Goal: Navigation & Orientation: Find specific page/section

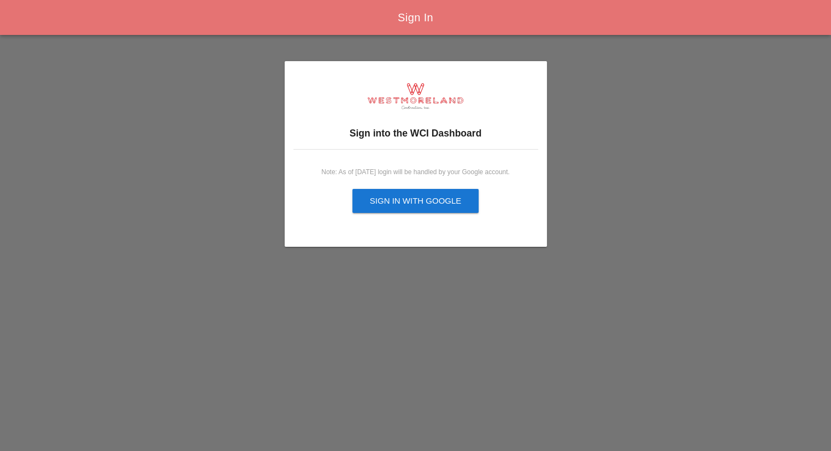
click at [439, 203] on div "Sign in with Google" at bounding box center [416, 201] width 92 height 13
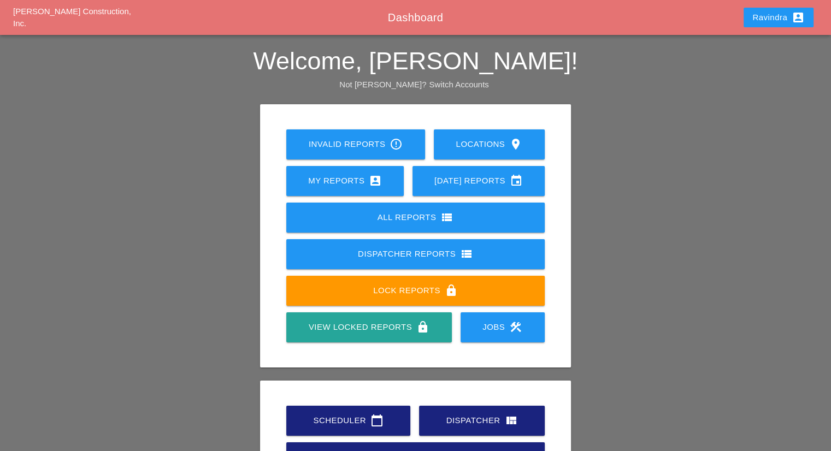
click at [759, 20] on div "Ravindra account_box" at bounding box center [778, 17] width 52 height 13
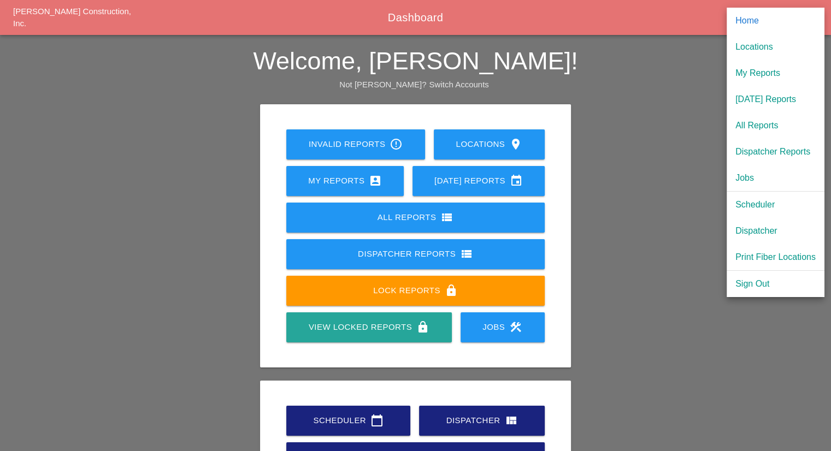
click at [712, 123] on div "Invalid Reports error_outline Locations location_on My Reports account_box Toda…" at bounding box center [415, 307] width 621 height 406
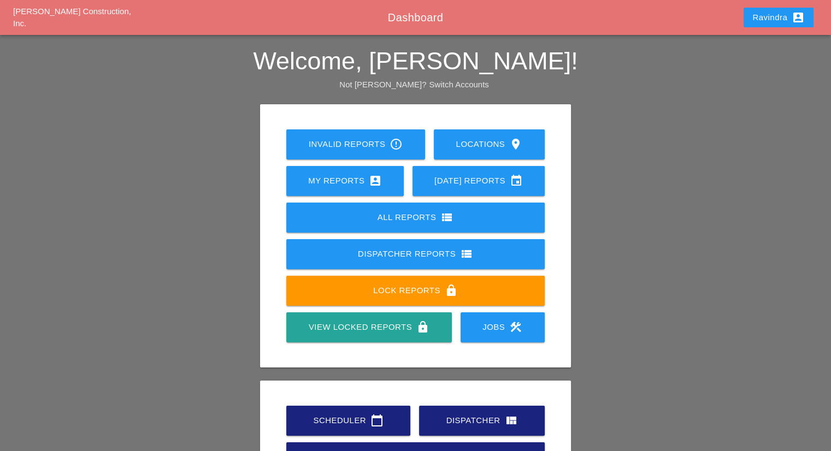
click at [365, 406] on link "Scheduler calendar_today" at bounding box center [348, 421] width 124 height 30
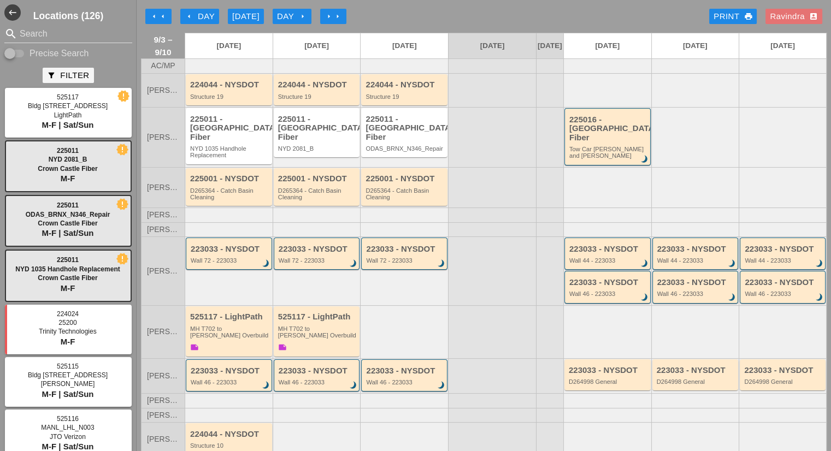
click at [784, 22] on div "Ravindra account_box" at bounding box center [794, 16] width 48 height 13
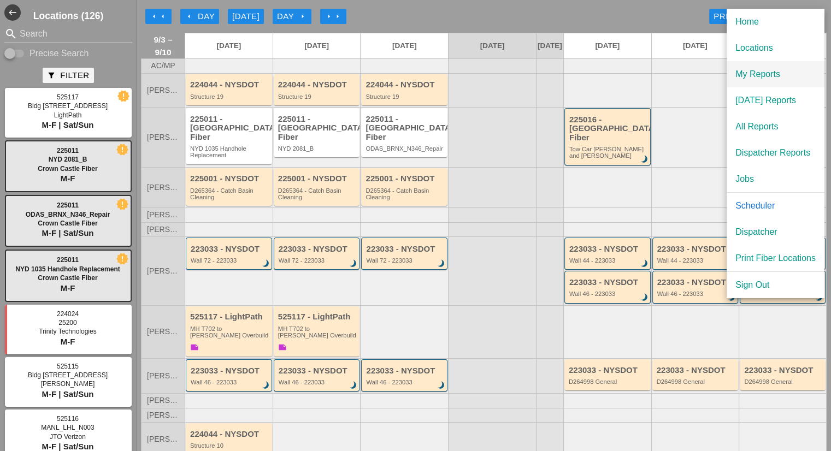
click at [781, 73] on div "My Reports" at bounding box center [775, 74] width 80 height 13
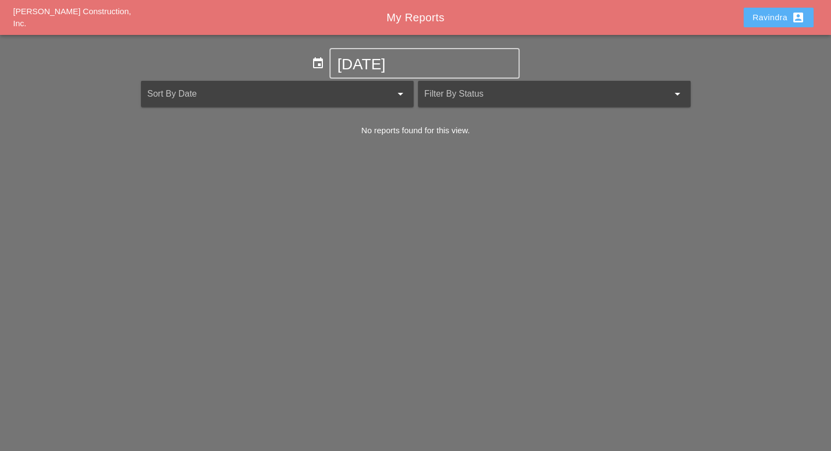
click at [766, 27] on button "Ravindra account_box" at bounding box center [778, 18] width 70 height 20
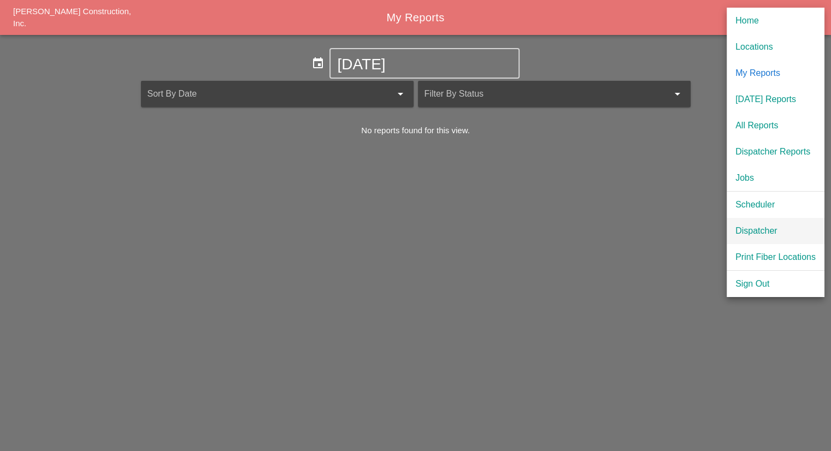
click at [756, 233] on div "Dispatcher" at bounding box center [775, 231] width 80 height 13
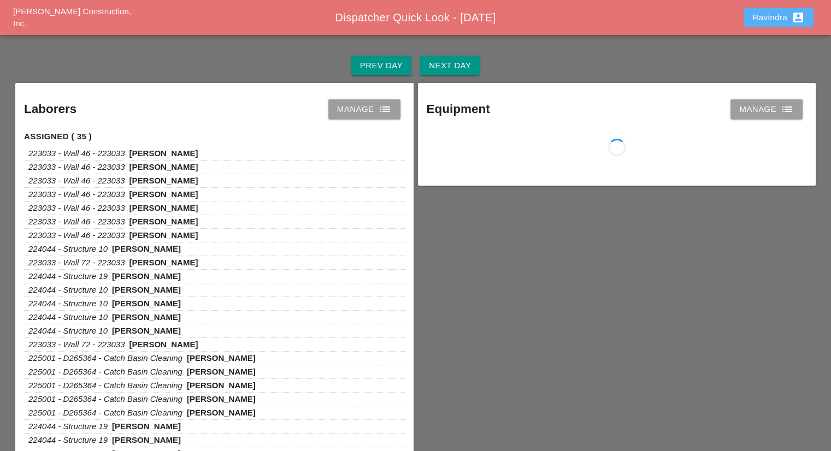
click at [764, 21] on div "Ravindra account_box" at bounding box center [778, 17] width 52 height 13
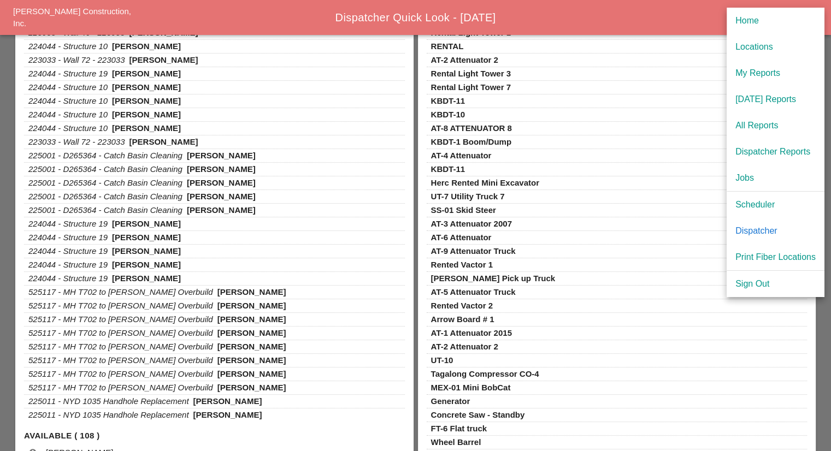
scroll to position [219, 0]
